Goal: Complete application form

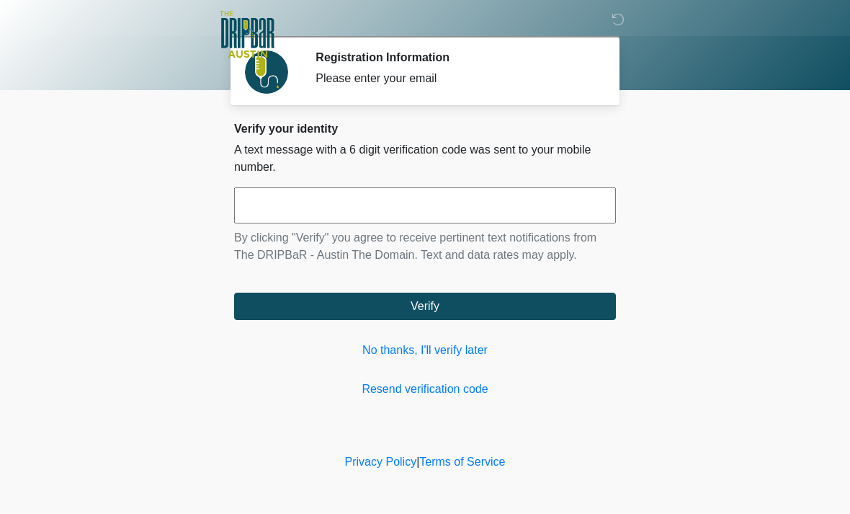
click at [461, 350] on link "No thanks, I'll verify later" at bounding box center [425, 349] width 382 height 17
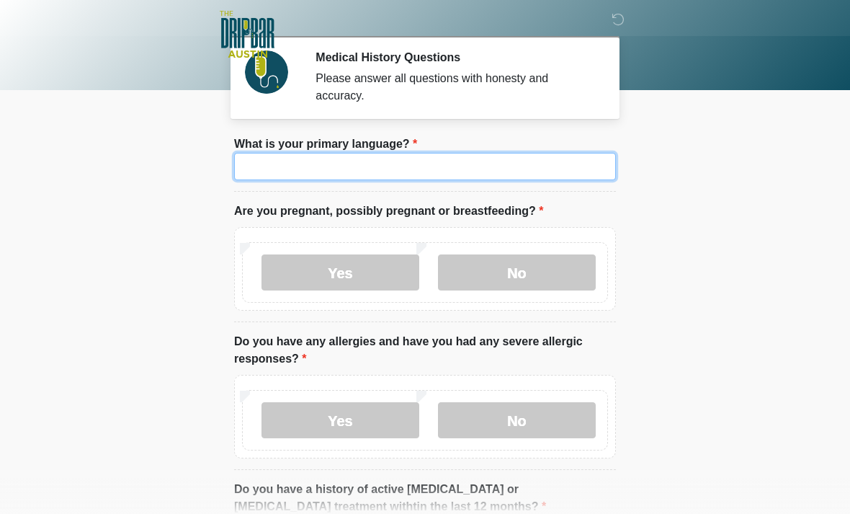
click at [505, 171] on input "What is your primary language?" at bounding box center [425, 166] width 382 height 27
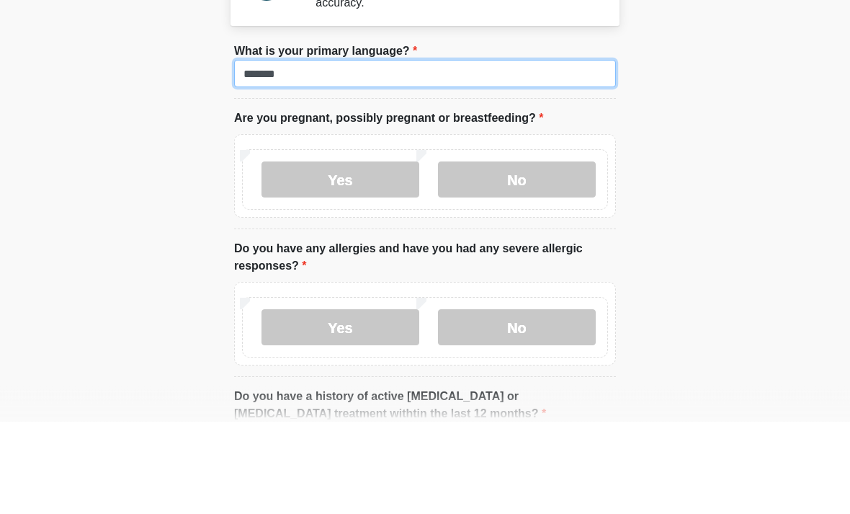
type input "*******"
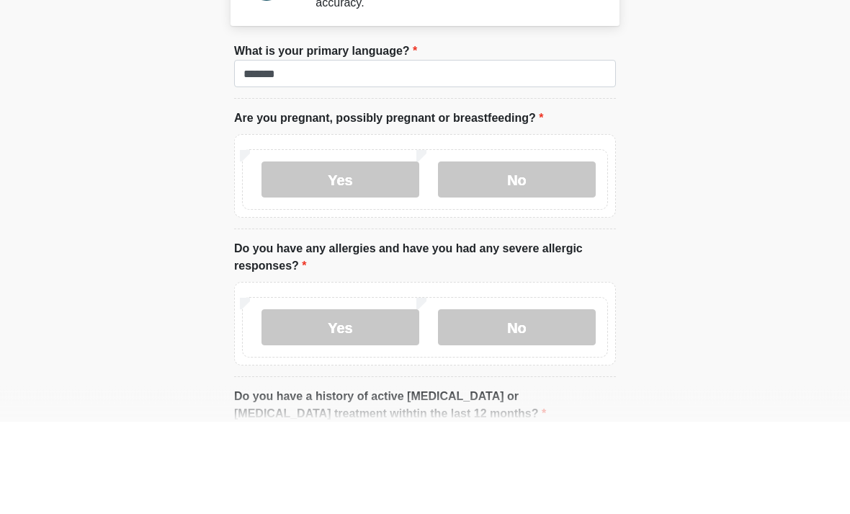
click at [510, 254] on label "No" at bounding box center [517, 272] width 158 height 36
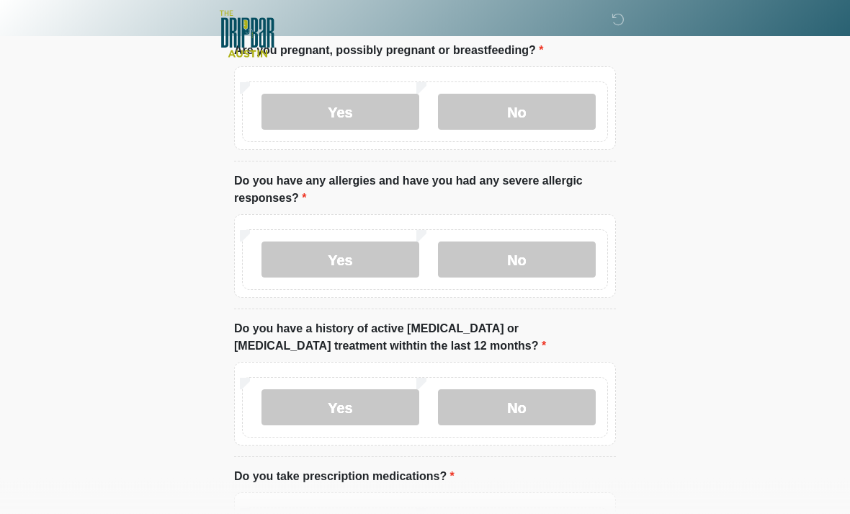
scroll to position [161, 0]
click at [542, 262] on label "No" at bounding box center [517, 259] width 158 height 36
click at [541, 421] on label "No" at bounding box center [517, 406] width 158 height 36
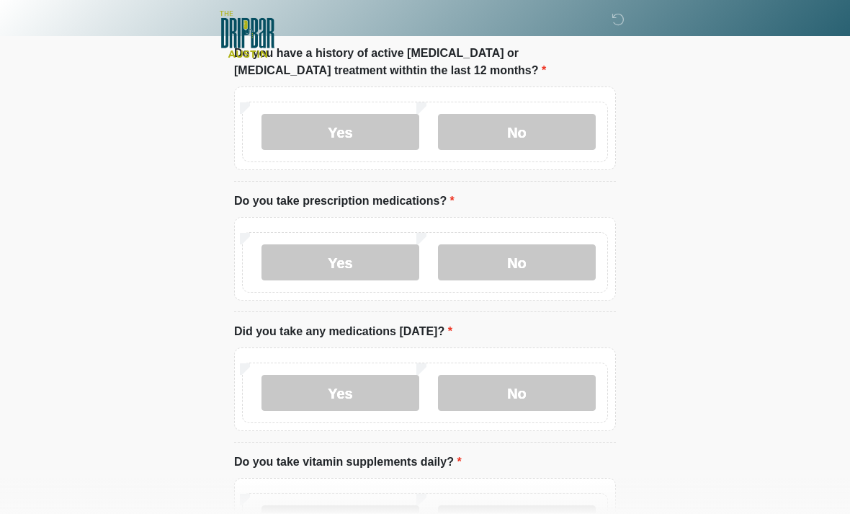
scroll to position [434, 0]
click at [535, 264] on label "No" at bounding box center [517, 264] width 158 height 36
click at [522, 398] on label "No" at bounding box center [517, 393] width 158 height 36
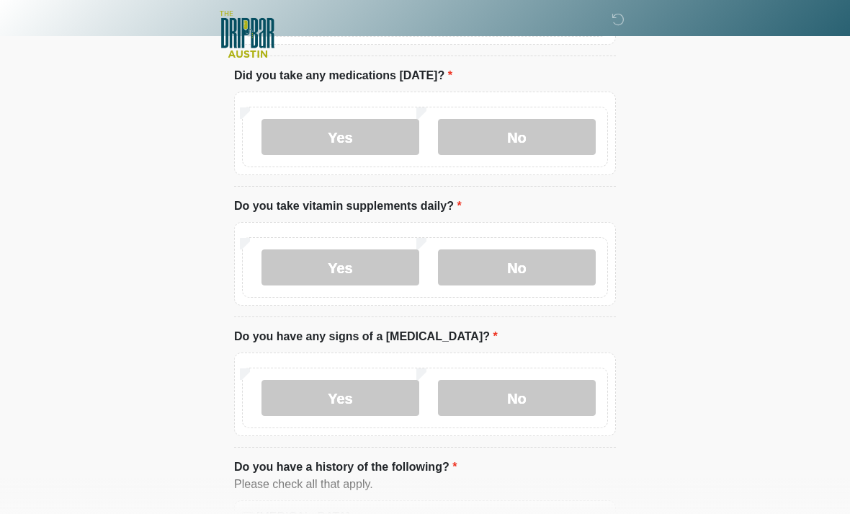
scroll to position [697, 0]
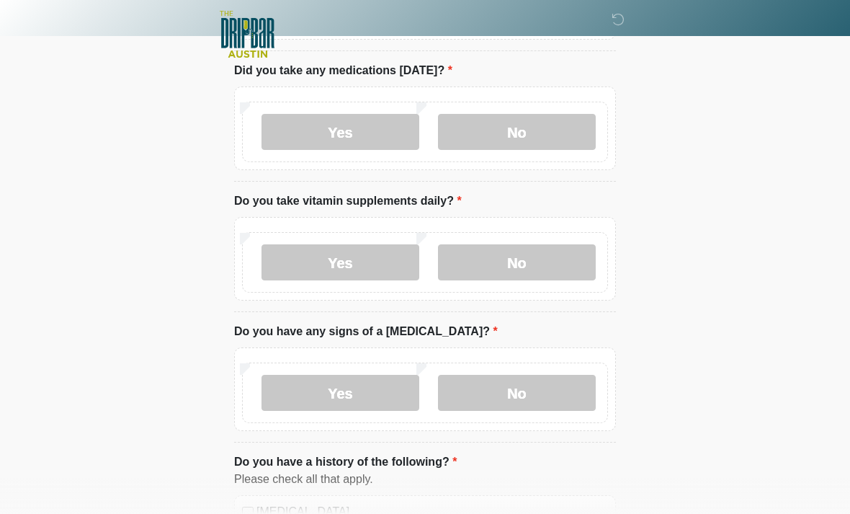
click at [509, 260] on label "No" at bounding box center [517, 262] width 158 height 36
click at [536, 392] on label "No" at bounding box center [517, 393] width 158 height 36
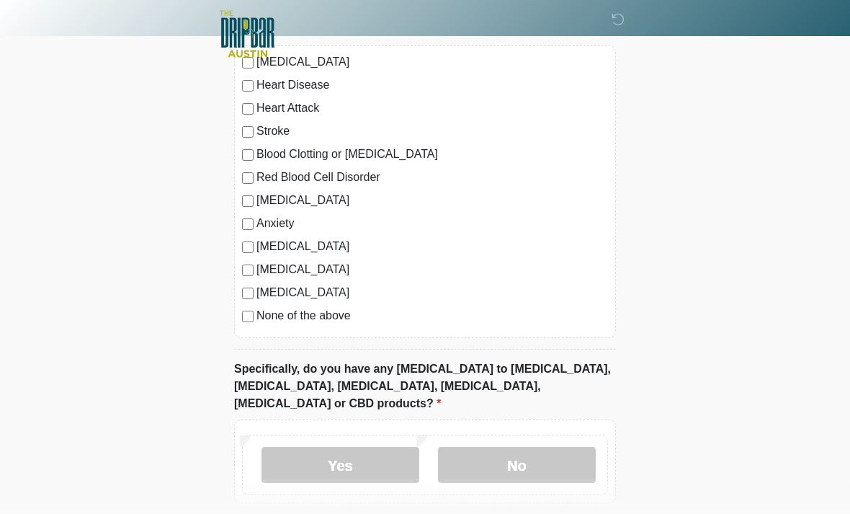
scroll to position [1197, 0]
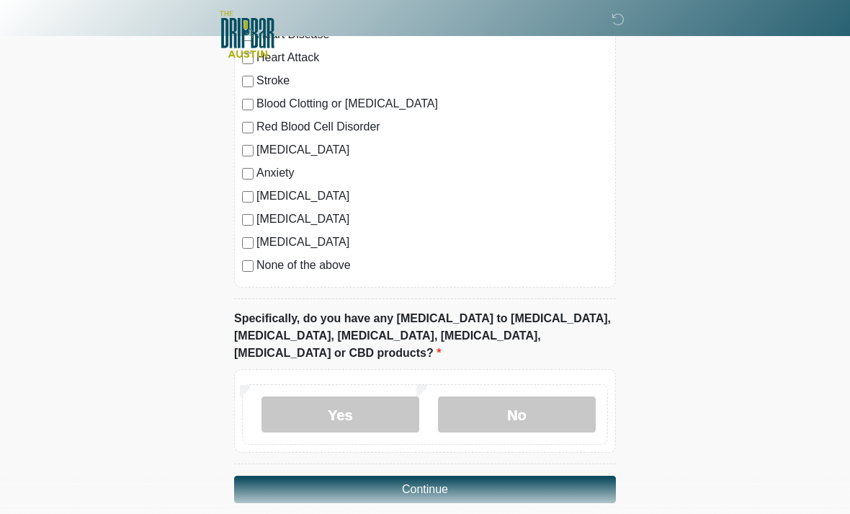
click at [535, 396] on label "No" at bounding box center [517, 414] width 158 height 36
click at [509, 475] on button "Continue" at bounding box center [425, 488] width 382 height 27
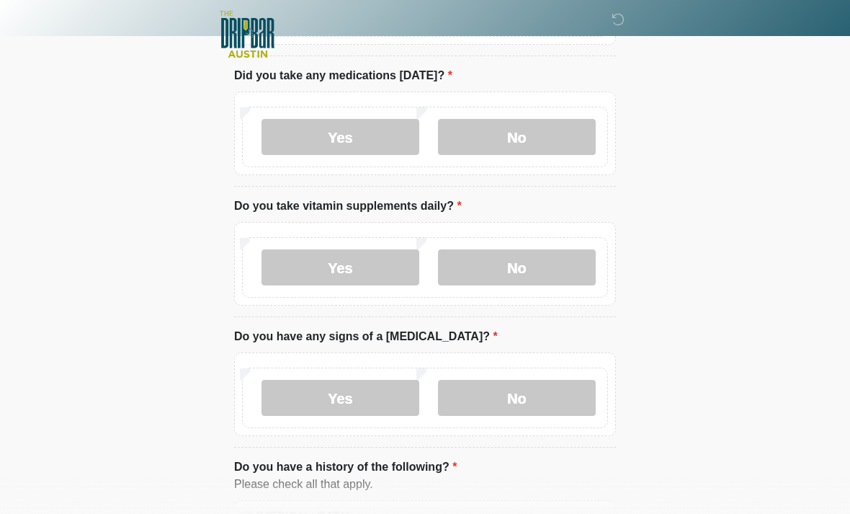
scroll to position [0, 0]
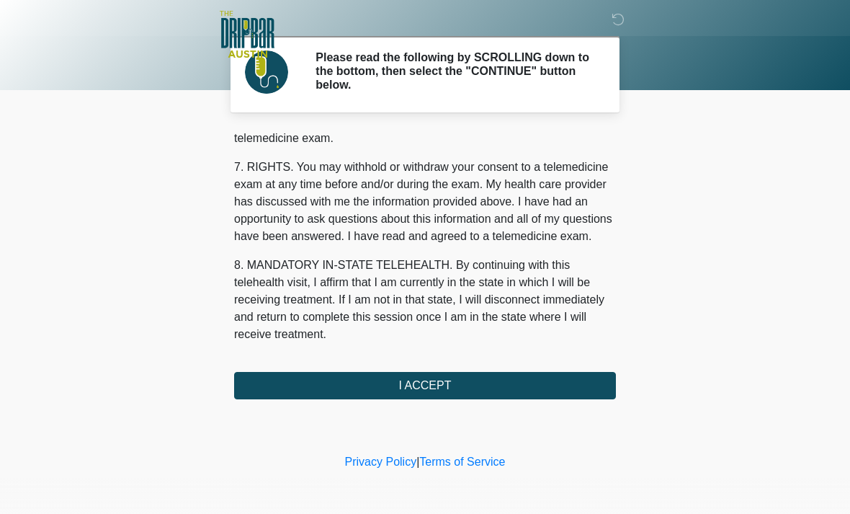
click at [462, 379] on button "I ACCEPT" at bounding box center [425, 385] width 382 height 27
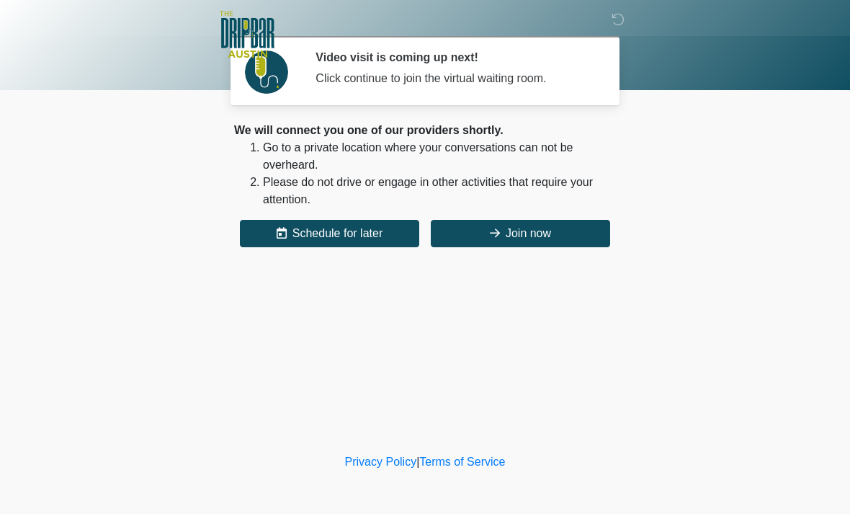
click at [547, 234] on button "Join now" at bounding box center [520, 233] width 179 height 27
